Goal: Transaction & Acquisition: Obtain resource

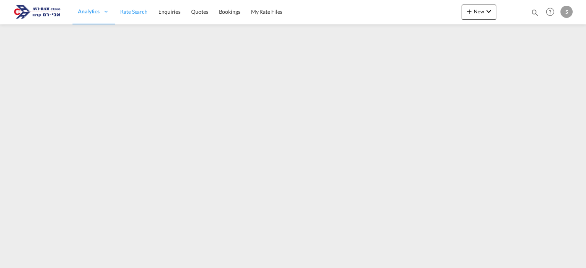
click at [124, 16] on link "Rate Search" at bounding box center [134, 12] width 38 height 25
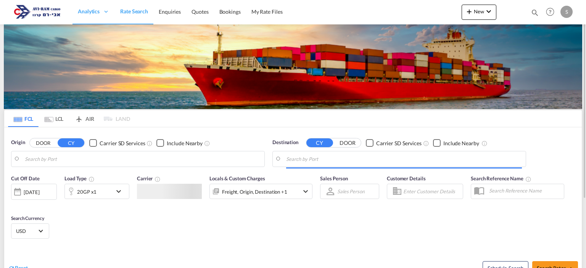
click at [60, 117] on md-tab-item "LCL" at bounding box center [54, 118] width 31 height 17
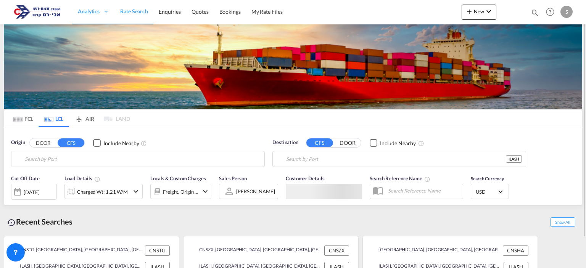
type input "Shantou, GD, CNSTG"
type input "Ashdod, ILASH"
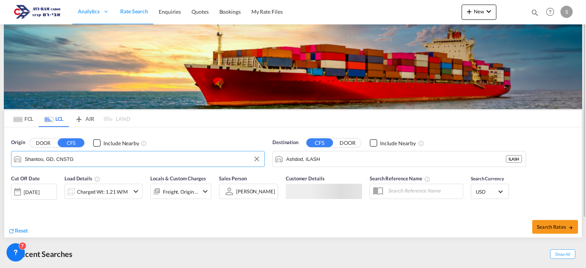
click at [58, 158] on input "Shantou, GD, CNSTG" at bounding box center [143, 158] width 236 height 11
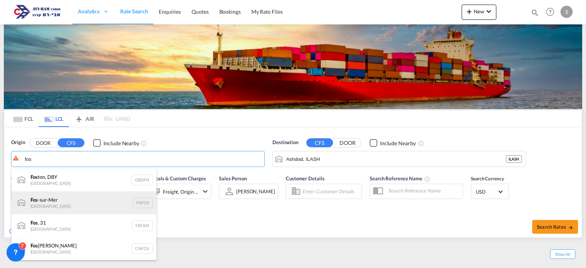
click at [60, 203] on div "Fos -sur-Mer France FRFOS" at bounding box center [83, 203] width 145 height 23
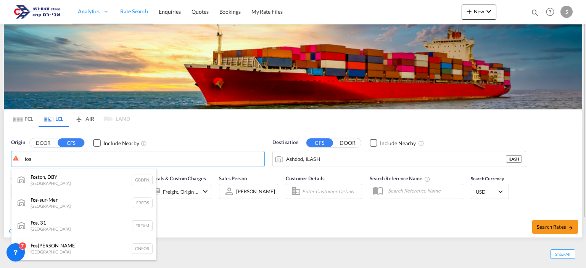
type input "Fos-[GEOGRAPHIC_DATA], [GEOGRAPHIC_DATA]"
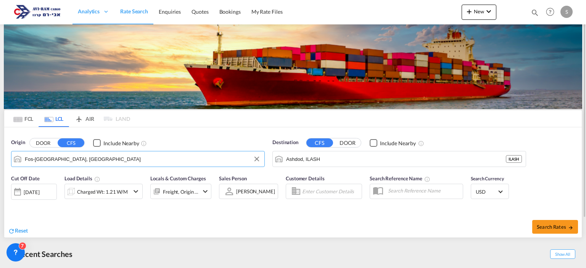
click at [121, 189] on div "Charged Wt: 1.21 W/M" at bounding box center [102, 192] width 51 height 11
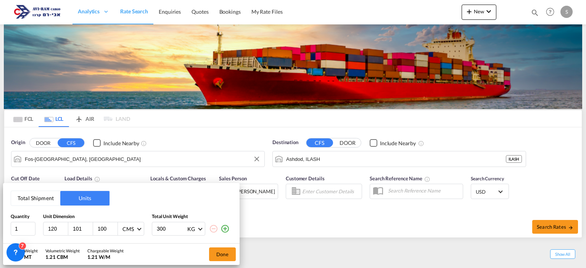
drag, startPoint x: 49, startPoint y: 192, endPoint x: 45, endPoint y: 196, distance: 5.7
click at [49, 192] on button "Total Shipment" at bounding box center [35, 198] width 49 height 15
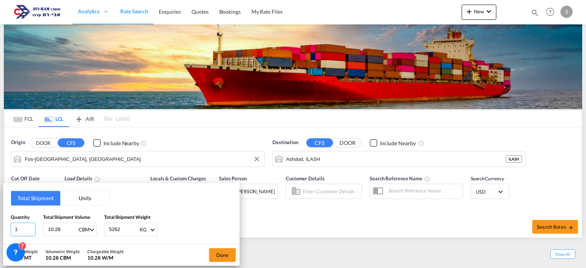
drag, startPoint x: 21, startPoint y: 229, endPoint x: 8, endPoint y: 227, distance: 13.8
click at [8, 227] on div "Total Shipment Units Quantity 1 Total Shipment Volume 10.28 CBM CBM CFT Total S…" at bounding box center [121, 213] width 237 height 61
type input "15"
type input "22.656"
type input "2023"
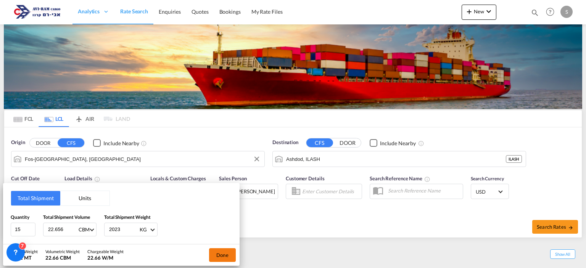
click at [222, 260] on button "Done" at bounding box center [222, 256] width 27 height 14
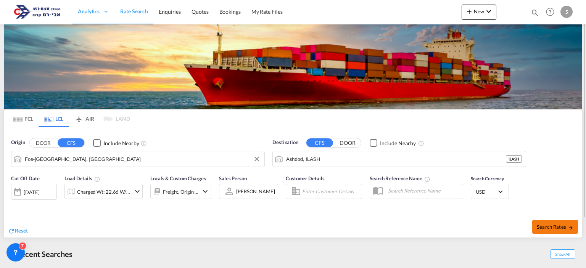
click at [557, 232] on button "Search Rates" at bounding box center [556, 227] width 46 height 14
type input "FRFOS to ILASH / 16 Sep 2025"
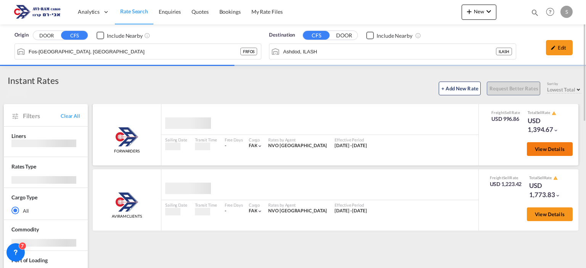
click at [542, 149] on span "View Details" at bounding box center [550, 149] width 30 height 6
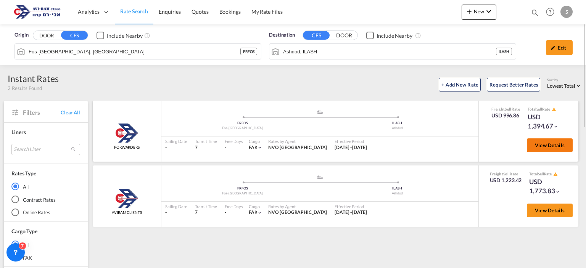
click at [542, 145] on span "View Details" at bounding box center [550, 145] width 30 height 6
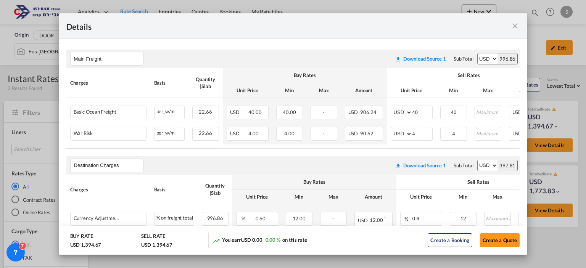
scroll to position [145, 0]
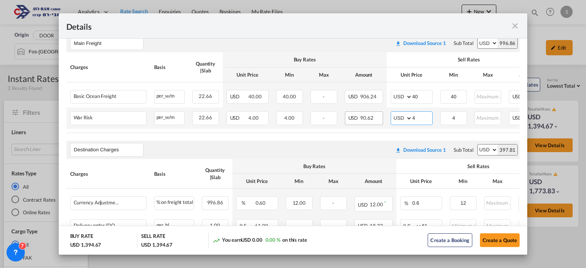
drag, startPoint x: 422, startPoint y: 116, endPoint x: 382, endPoint y: 115, distance: 39.3
click at [382, 115] on tr "War Risk Please Enter Already Exists per_w/m per_w/m can not applied for this c…" at bounding box center [336, 118] width 541 height 21
type input "2"
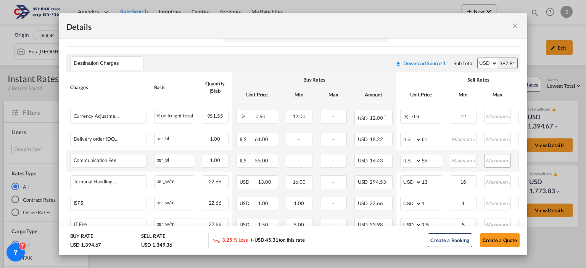
scroll to position [232, 0]
drag, startPoint x: 430, startPoint y: 138, endPoint x: 409, endPoint y: 137, distance: 20.7
click at [409, 137] on md-input-container "AED AFN ALL AMD ANG AOA ARS AUD AWG AZN BAM BBD BDT BGN BHD BIF BMD BND [PERSON…" at bounding box center [421, 139] width 42 height 14
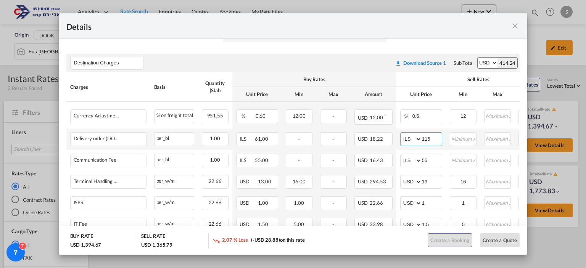
type input "116"
type input "66"
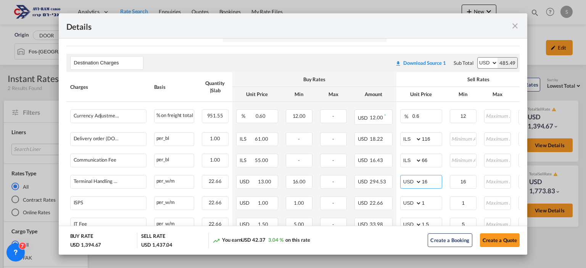
type input "16"
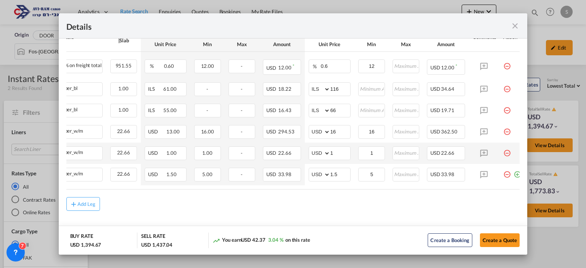
scroll to position [0, 92]
click at [400, 126] on input "Port of Loading ..." at bounding box center [406, 131] width 26 height 11
type input "280"
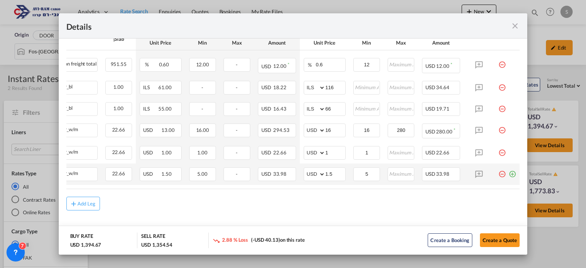
click at [509, 175] on md-icon "icon-plus-circle-outline green-400-fg" at bounding box center [513, 172] width 8 height 8
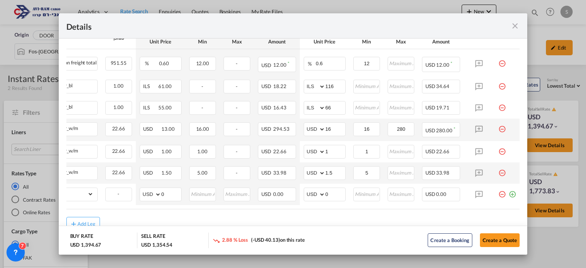
scroll to position [0, 0]
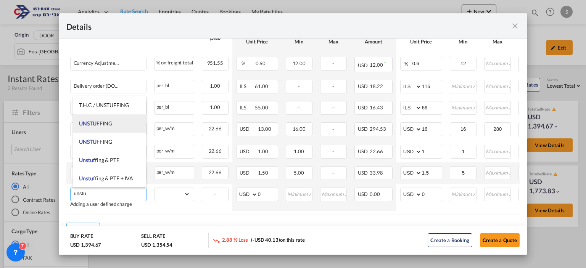
click at [112, 127] on li "UNSTU FFING" at bounding box center [109, 124] width 73 height 18
type input "UNSTUFFING"
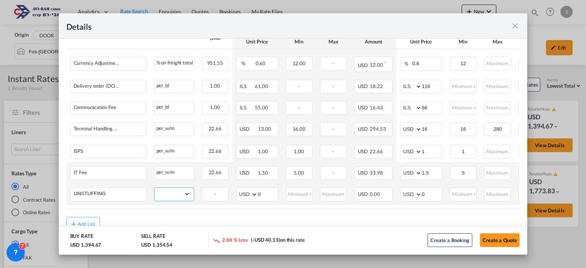
drag, startPoint x: 177, startPoint y: 197, endPoint x: 177, endPoint y: 190, distance: 6.5
click at [177, 197] on select "gross_weight volumetric_weight per_shipment per_bl per_km per_hawb per_kg flat …" at bounding box center [173, 194] width 36 height 12
select select "per_ton"
click at [155, 188] on select "gross_weight volumetric_weight per_shipment per_bl per_km per_hawb per_kg flat …" at bounding box center [173, 194] width 36 height 12
drag, startPoint x: 431, startPoint y: 197, endPoint x: 409, endPoint y: 197, distance: 21.4
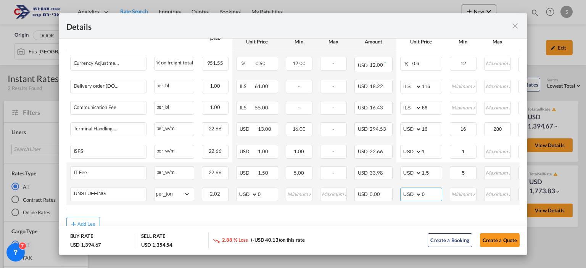
click at [410, 197] on md-input-container "AED AFN ALL AMD ANG AOA ARS AUD AWG AZN BAM BBD BDT BGN BHD BIF BMD BND BOB BRL…" at bounding box center [421, 195] width 42 height 14
type input "11.6"
type input "12"
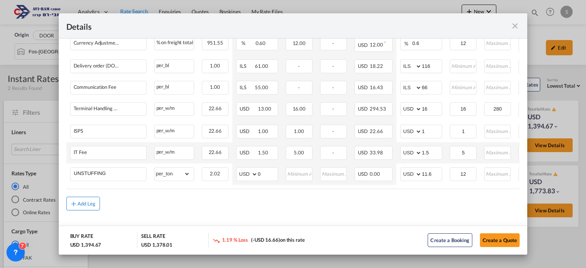
click at [88, 209] on button "Add Leg" at bounding box center [83, 204] width 34 height 14
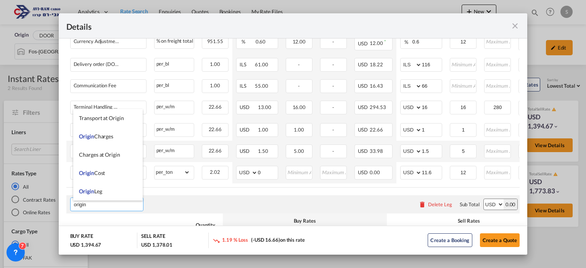
click at [104, 137] on span "Origin Charges" at bounding box center [96, 136] width 34 height 6
type input "Origin Charges"
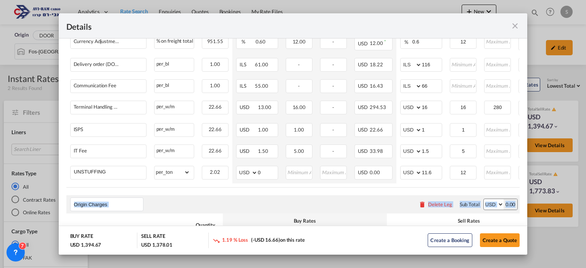
drag, startPoint x: 528, startPoint y: 177, endPoint x: 526, endPoint y: 196, distance: 19.2
click at [526, 196] on div "Details Port of Loading FRFOS/Fos-sur-Mer Liner/Carrier Aviram Service Type FOR…" at bounding box center [293, 134] width 586 height 268
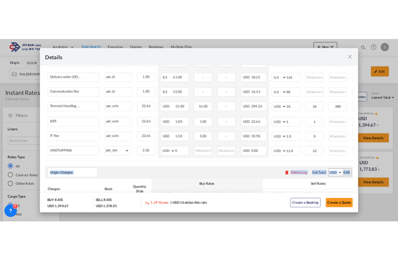
scroll to position [375, 0]
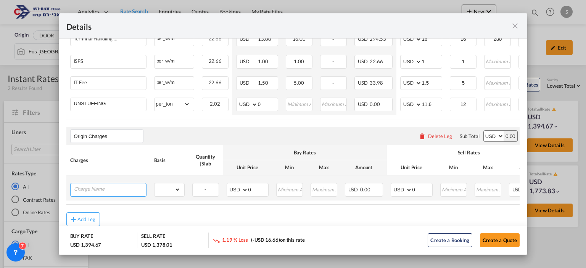
click at [137, 191] on input "Charge Name" at bounding box center [110, 189] width 72 height 11
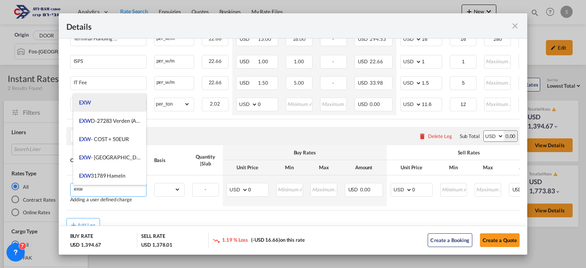
click at [108, 105] on li "EXW" at bounding box center [109, 103] width 73 height 18
type input "EXW"
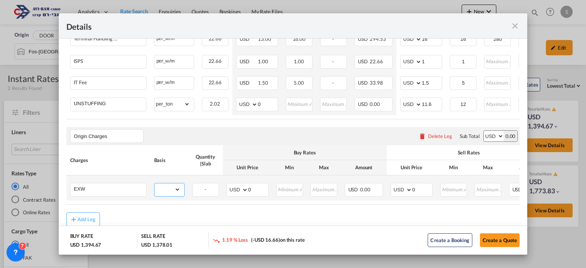
click at [171, 192] on select "gross_weight volumetric_weight per_shipment per_bl per_km per_hawb per_kg flat …" at bounding box center [168, 190] width 26 height 12
select select "per_shipment"
click at [155, 185] on select "gross_weight volumetric_weight per_shipment per_bl per_km per_hawb per_kg flat …" at bounding box center [168, 190] width 26 height 12
click at [399, 191] on select "AED AFN ALL AMD ANG AOA ARS AUD AWG AZN BAM BBD BDT BGN BHD BIF BMD BND BOB BRL…" at bounding box center [402, 190] width 20 height 11
select select "string:EUR"
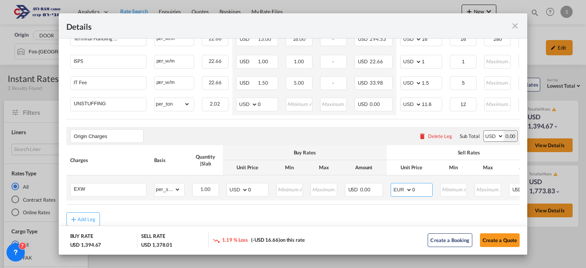
click at [392, 186] on select "AED AFN ALL AMD ANG AOA ARS AUD AWG AZN BAM BBD BDT BGN BHD BIF BMD BND BOB BRL…" at bounding box center [402, 190] width 20 height 11
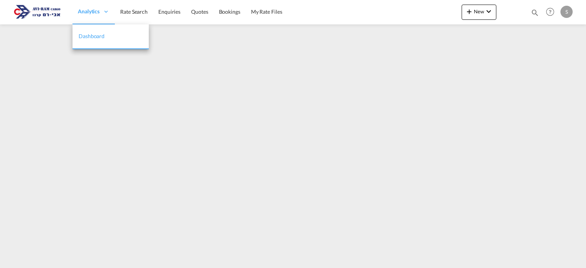
click at [89, 11] on span "Analytics" at bounding box center [89, 12] width 22 height 8
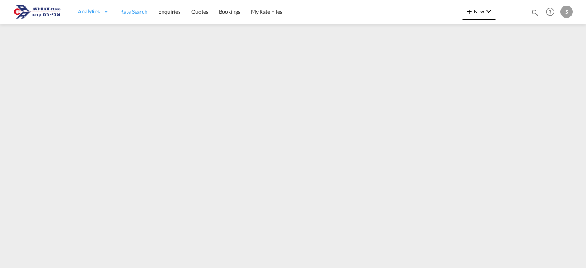
click at [131, 11] on span "Rate Search" at bounding box center [133, 11] width 27 height 6
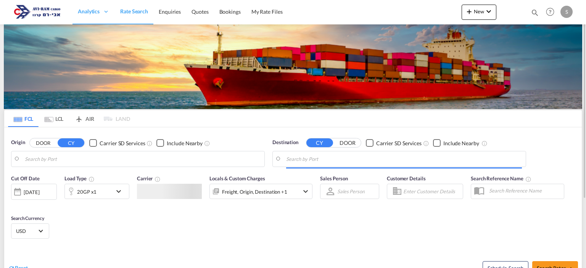
click at [56, 120] on md-tab-item "LCL" at bounding box center [54, 118] width 31 height 17
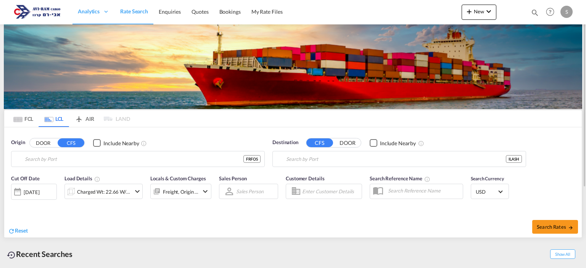
type input "Fos-[GEOGRAPHIC_DATA], [GEOGRAPHIC_DATA]"
type input "Ashdod, ILASH"
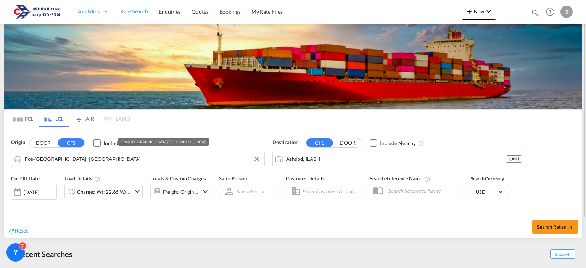
click at [78, 161] on input "Fos-[GEOGRAPHIC_DATA], [GEOGRAPHIC_DATA]" at bounding box center [143, 158] width 236 height 11
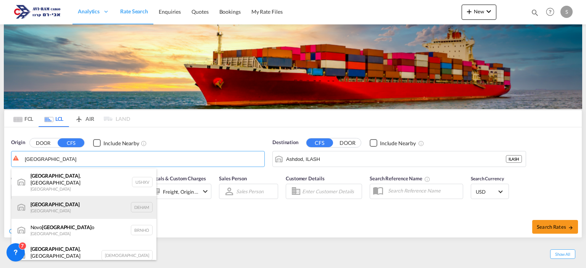
click at [64, 203] on div "[GEOGRAPHIC_DATA] [GEOGRAPHIC_DATA] DEHAM" at bounding box center [83, 207] width 145 height 23
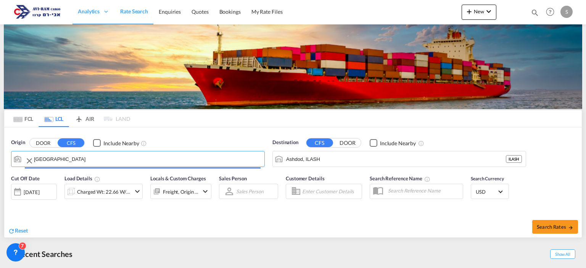
type input "[GEOGRAPHIC_DATA], [GEOGRAPHIC_DATA]"
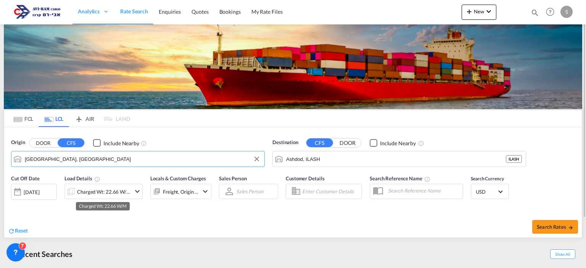
click at [117, 193] on div "Charged Wt: 22.66 W/M" at bounding box center [104, 192] width 54 height 11
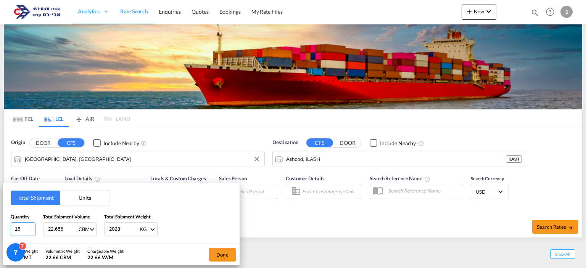
drag, startPoint x: 28, startPoint y: 227, endPoint x: 5, endPoint y: 233, distance: 23.6
click at [5, 233] on div "Total Shipment Units Quantity 15 Total Shipment Volume 22.656 CBM CBM CFT Total…" at bounding box center [121, 213] width 237 height 61
type input "1"
type input "208"
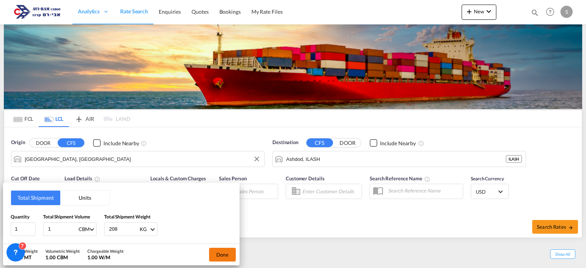
click at [217, 248] on button "Done" at bounding box center [222, 255] width 27 height 14
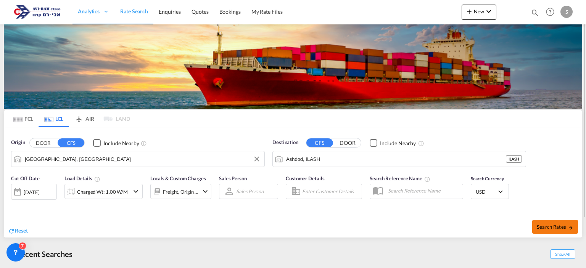
click at [548, 225] on span "Search Rates" at bounding box center [555, 227] width 37 height 6
type input "DEHAM to ILASH / [DATE]"
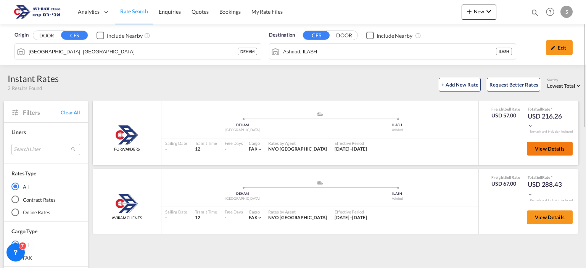
click at [537, 146] on span "View Details" at bounding box center [550, 149] width 30 height 6
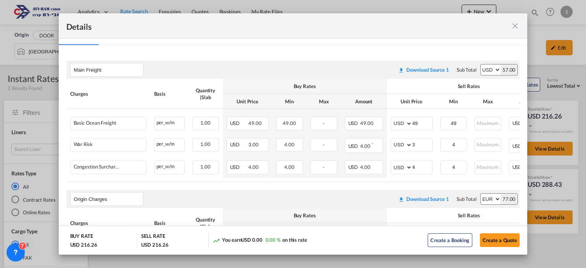
scroll to position [119, 0]
drag, startPoint x: 418, startPoint y: 142, endPoint x: 403, endPoint y: 145, distance: 15.9
click at [403, 145] on md-input-container "AED AFN ALL AMD ANG AOA ARS AUD AWG AZN BAM BBD BDT BGN BHD BIF BMD BND [PERSON…" at bounding box center [412, 144] width 42 height 14
type input "2"
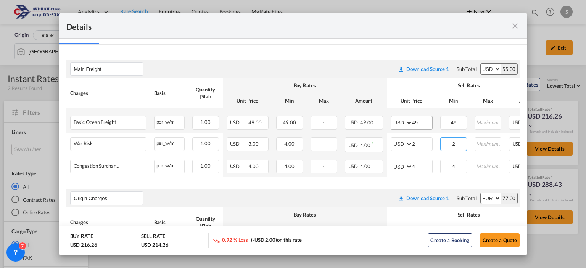
type input "2"
drag, startPoint x: 421, startPoint y: 118, endPoint x: 400, endPoint y: 121, distance: 22.0
click at [400, 121] on md-input-container "AED AFN ALL AMD ANG AOA ARS AUD AWG AZN BAM BBD BDT BGN BHD BIF BMD BND [PERSON…" at bounding box center [412, 123] width 42 height 14
type input "55"
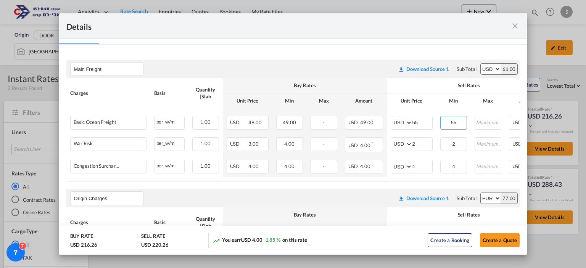
type input "55"
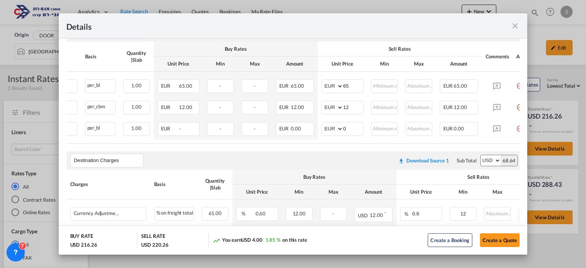
scroll to position [0, 93]
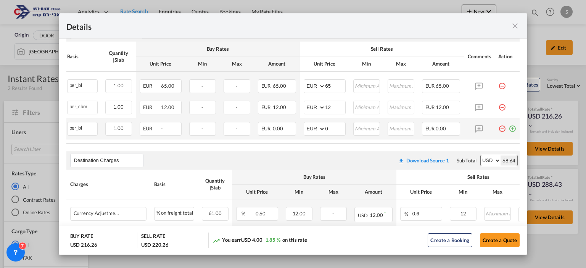
click at [499, 129] on md-icon "icon-minus-circle-outline red-400-fg pt-7" at bounding box center [503, 126] width 8 height 8
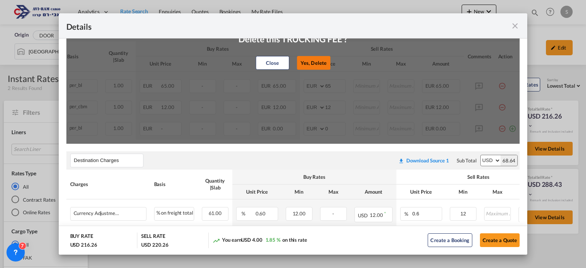
click at [324, 64] on button "Yes, Delete" at bounding box center [314, 63] width 34 height 14
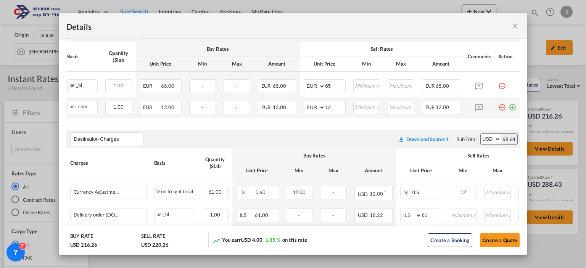
click at [499, 108] on md-icon "icon-minus-circle-outline red-400-fg pt-7" at bounding box center [503, 105] width 8 height 8
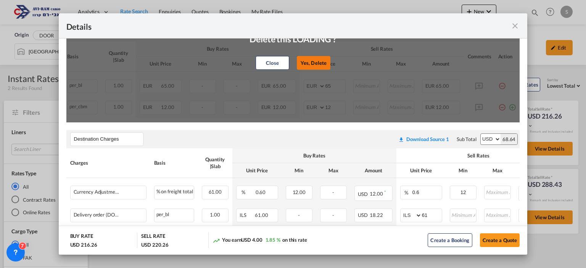
click at [316, 58] on button "Yes, Delete" at bounding box center [314, 63] width 34 height 14
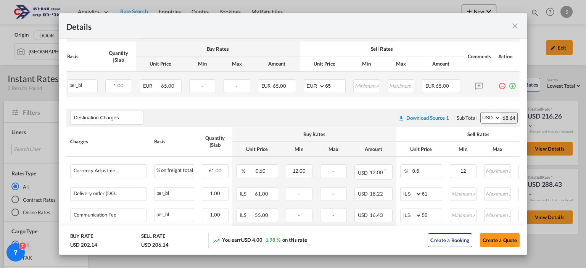
click at [499, 87] on md-icon "icon-minus-circle-outline red-400-fg pt-7" at bounding box center [503, 83] width 8 height 8
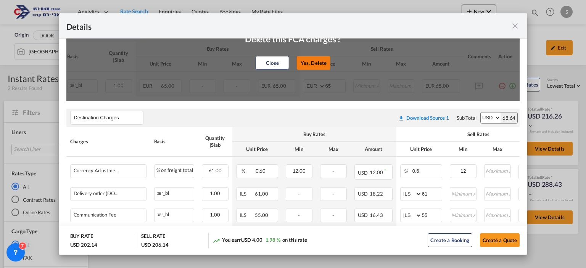
click at [316, 62] on button "Yes, Delete" at bounding box center [314, 63] width 34 height 14
type input "Destination Charges"
select select "string:USD"
type input "0.6"
type input "12"
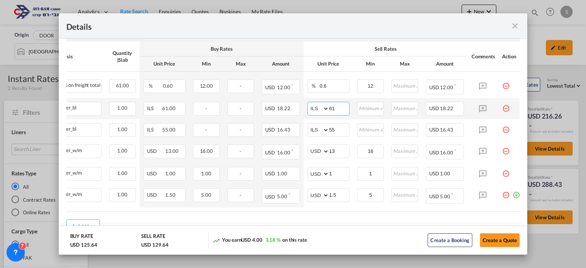
drag, startPoint x: 337, startPoint y: 109, endPoint x: 318, endPoint y: 113, distance: 19.5
click at [318, 113] on md-input-container "AED AFN ALL AMD ANG AOA ARS AUD AWG AZN BAM BBD BDT BGN BHD BIF BMD BND [PERSON…" at bounding box center [329, 109] width 42 height 14
type input "116"
type input "66"
type input "16"
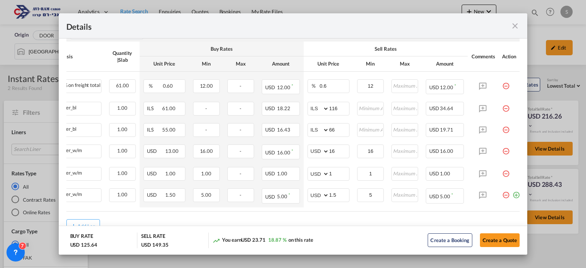
scroll to position [0, 102]
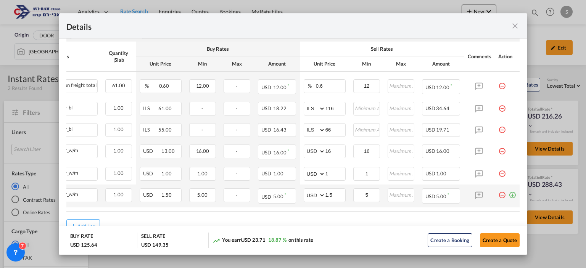
click at [509, 195] on md-icon "icon-plus-circle-outline green-400-fg" at bounding box center [513, 193] width 8 height 8
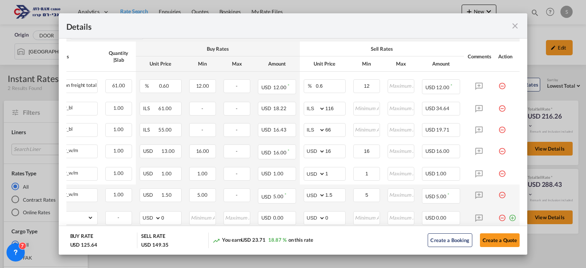
scroll to position [0, 0]
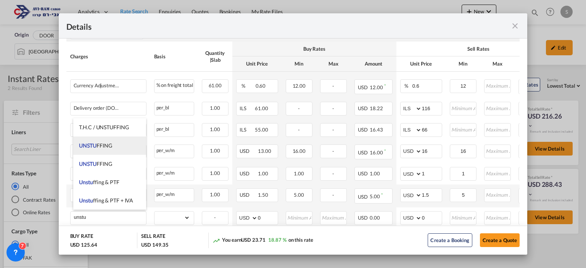
drag, startPoint x: 98, startPoint y: 143, endPoint x: 118, endPoint y: 160, distance: 26.5
click at [98, 142] on span "UNSTU FFING" at bounding box center [95, 145] width 33 height 6
type input "UNSTUFFING"
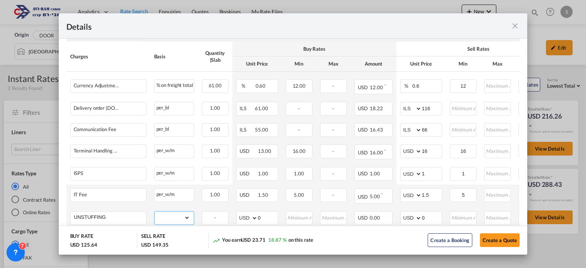
click at [164, 215] on select "gross_weight volumetric_weight per_shipment per_bl per_km per_hawb per_kg flat …" at bounding box center [173, 218] width 36 height 12
select select "per_ton"
click at [155, 212] on select "gross_weight volumetric_weight per_shipment per_bl per_km per_hawb per_kg flat …" at bounding box center [173, 218] width 36 height 12
drag, startPoint x: 424, startPoint y: 217, endPoint x: 417, endPoint y: 217, distance: 6.9
click at [417, 216] on md-input-container "AED AFN ALL AMD ANG AOA ARS AUD AWG AZN BAM BBD BDT BGN BHD BIF BMD BND BOB BRL…" at bounding box center [421, 218] width 42 height 14
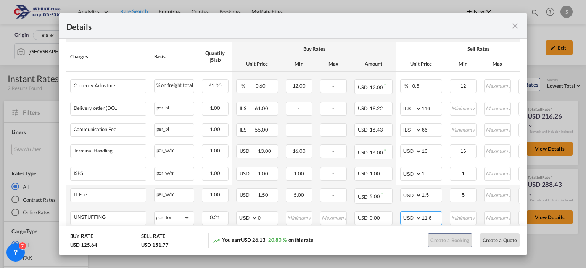
type input "11.6"
type input "12"
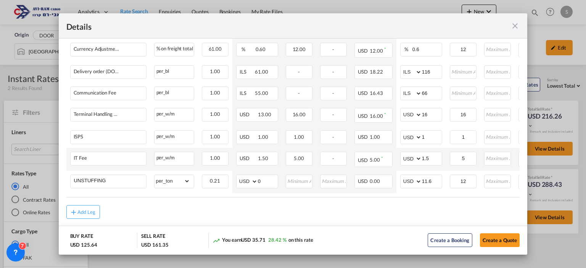
scroll to position [329, 0]
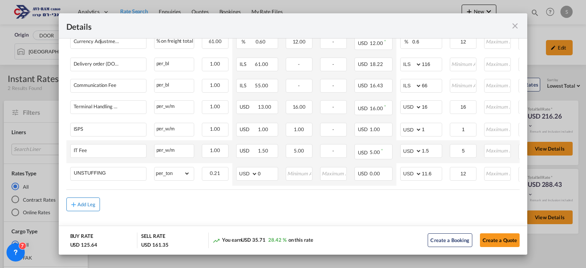
click at [89, 206] on div "Add Leg" at bounding box center [86, 204] width 18 height 5
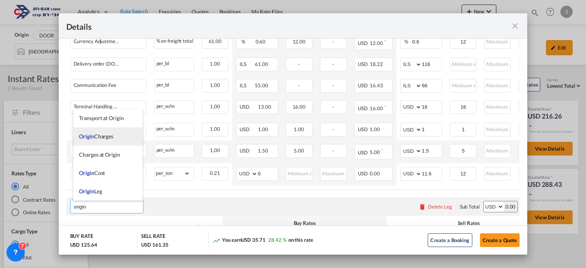
click at [106, 139] on span "Origin Charges" at bounding box center [96, 136] width 34 height 6
type input "Origin Charges"
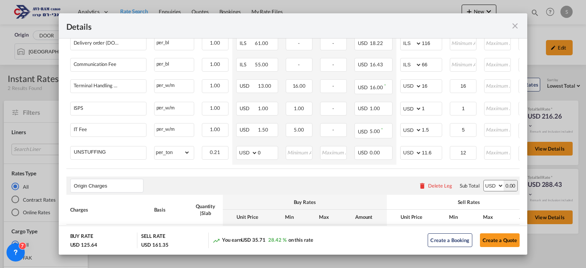
scroll to position [366, 0]
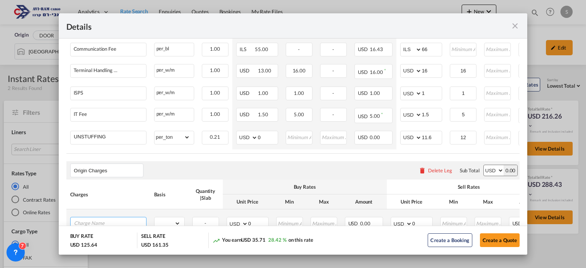
click at [132, 224] on input "Charge Name" at bounding box center [110, 223] width 72 height 11
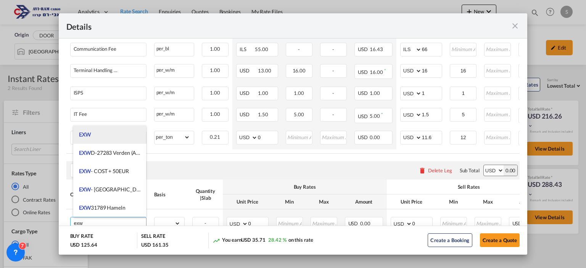
click at [105, 136] on li "EXW" at bounding box center [109, 135] width 73 height 18
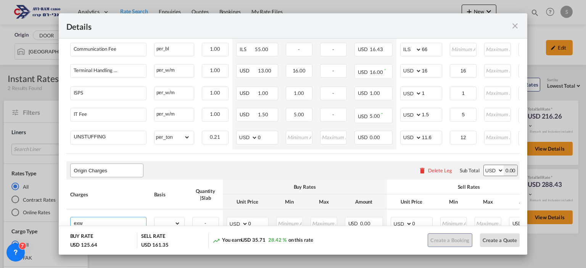
type input "EXW"
click at [170, 222] on select "gross_weight volumetric_weight per_shipment per_bl per_km per_hawb per_kg flat …" at bounding box center [168, 224] width 26 height 12
select select "per_shipment"
click at [155, 218] on select "gross_weight volumetric_weight per_shipment per_bl per_km per_hawb per_kg flat …" at bounding box center [168, 224] width 26 height 12
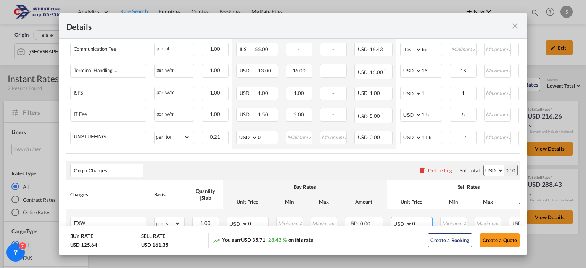
click at [400, 223] on select "AED AFN ALL AMD ANG AOA ARS AUD AWG AZN BAM BBD BDT BGN BHD BIF BMD BND BOB BRL…" at bounding box center [402, 224] width 20 height 11
select select "string:EUR"
click at [392, 219] on select "AED AFN ALL AMD ANG AOA ARS AUD AWG AZN BAM BBD BDT BGN BHD BIF BMD BND BOB BRL…" at bounding box center [402, 224] width 20 height 11
drag, startPoint x: 465, startPoint y: 93, endPoint x: 452, endPoint y: 89, distance: 13.3
click at [452, 89] on input "1" at bounding box center [464, 92] width 26 height 11
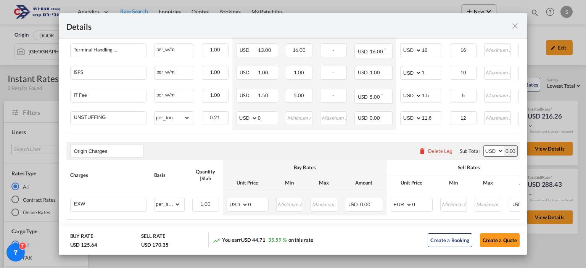
scroll to position [382, 0]
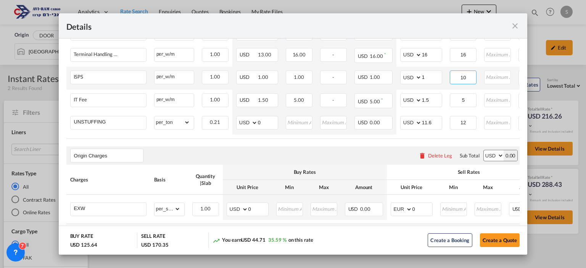
drag, startPoint x: 469, startPoint y: 79, endPoint x: 457, endPoint y: 80, distance: 11.5
click at [458, 79] on input "10" at bounding box center [464, 76] width 26 height 11
type input "5"
click at [412, 139] on air-lcl-rate-modification "Main Freight Please enter leg name Leg Name Already Exists Download Source 1 Su…" at bounding box center [293, 18] width 454 height 456
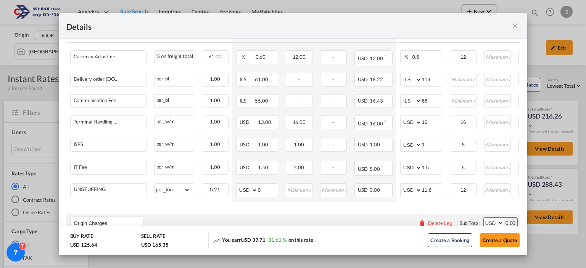
scroll to position [294, 0]
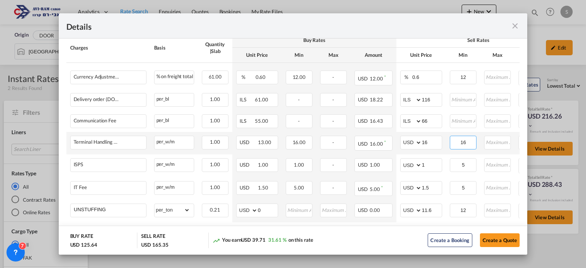
drag, startPoint x: 464, startPoint y: 144, endPoint x: 459, endPoint y: 143, distance: 5.6
click at [458, 144] on input "16" at bounding box center [464, 141] width 26 height 11
type input "20"
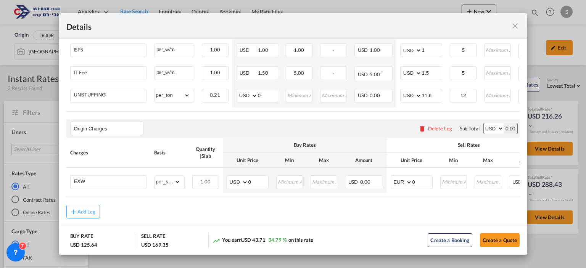
scroll to position [414, 0]
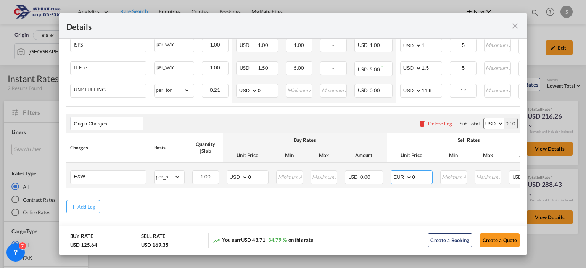
drag, startPoint x: 418, startPoint y: 175, endPoint x: 409, endPoint y: 176, distance: 8.9
click at [409, 176] on md-input-container "AED AFN ALL AMD ANG AOA ARS AUD AWG AZN BAM BBD BDT BGN BHD BIF BMD BND BOB BRL…" at bounding box center [412, 178] width 42 height 14
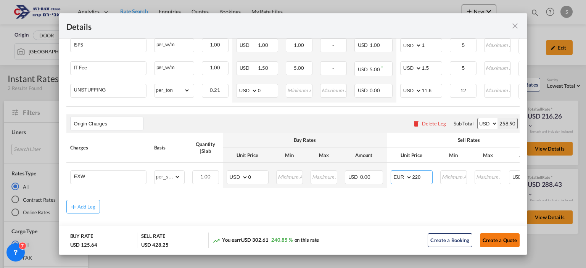
type input "220"
click at [496, 244] on button "Create a Quote" at bounding box center [500, 241] width 40 height 14
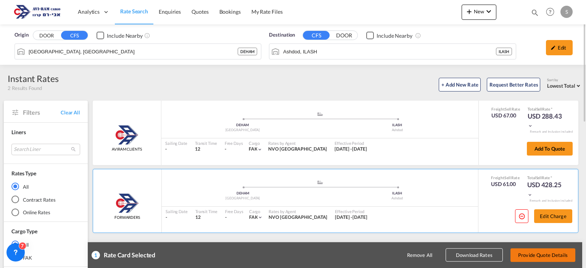
click at [522, 253] on button "Provide Quote Details" at bounding box center [543, 256] width 65 height 14
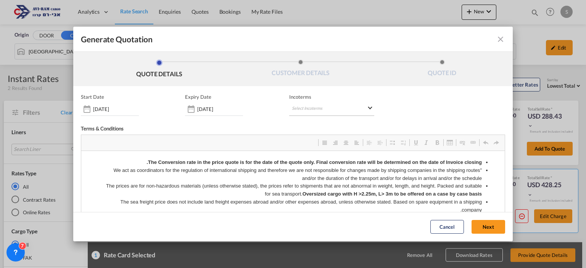
scroll to position [0, 0]
click at [317, 106] on md-select "Select Incoterms" at bounding box center [331, 109] width 85 height 14
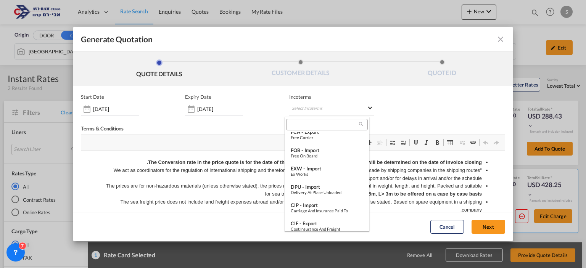
scroll to position [102, 0]
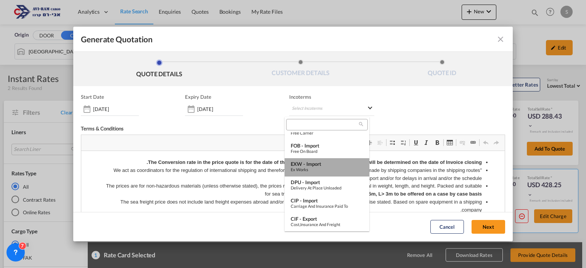
drag, startPoint x: 331, startPoint y: 171, endPoint x: 285, endPoint y: 38, distance: 140.6
click at [331, 171] on div "Ex Works" at bounding box center [327, 169] width 73 height 5
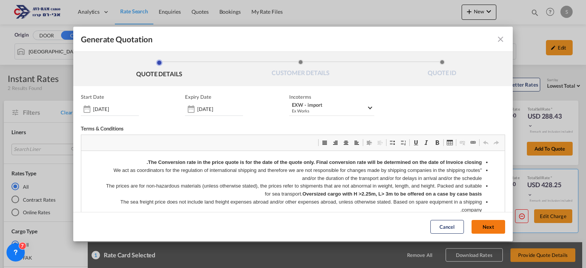
click at [472, 225] on button "Next" at bounding box center [489, 228] width 34 height 14
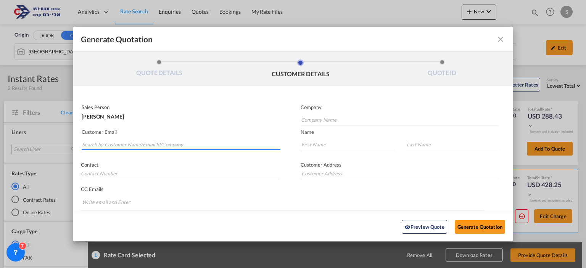
click at [179, 149] on md-autocomplete-wrap "Generate QuotationQUOTE ..." at bounding box center [181, 142] width 199 height 15
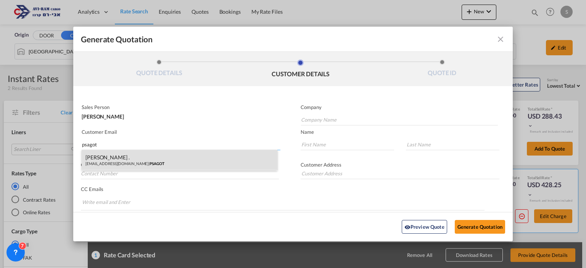
type input "psagot"
click at [137, 158] on div "[PERSON_NAME] . [EMAIL_ADDRESS][DOMAIN_NAME] | PSAGOT" at bounding box center [180, 160] width 196 height 21
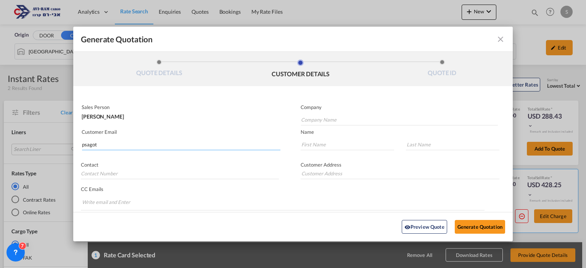
type input "PSAGOT"
type input "[EMAIL_ADDRESS][DOMAIN_NAME]"
type input "[PERSON_NAME]"
type input "."
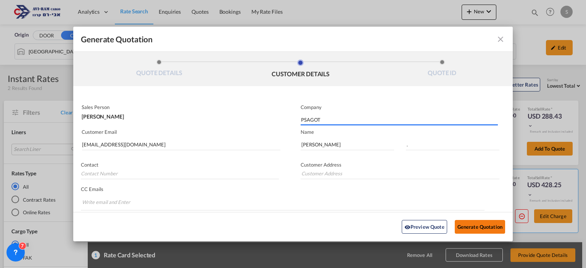
click at [487, 228] on button "Generate Quotation" at bounding box center [480, 227] width 50 height 14
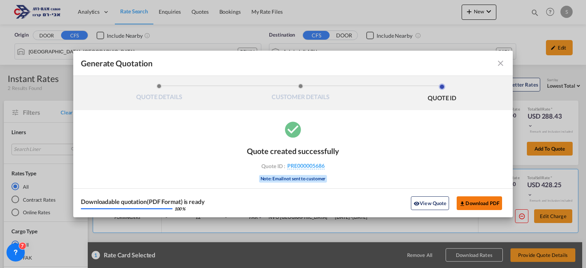
click at [473, 205] on button "Download PDF" at bounding box center [479, 204] width 45 height 14
